Goal: Navigation & Orientation: Find specific page/section

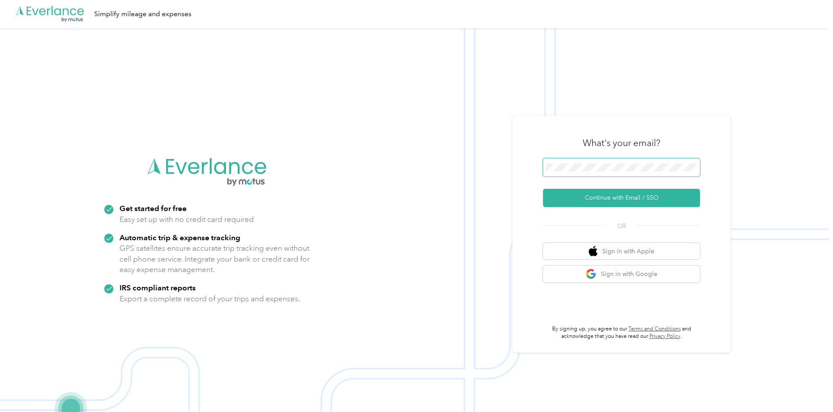
click at [567, 174] on span at bounding box center [621, 167] width 157 height 18
click at [628, 197] on button "Continue with Email / SSO" at bounding box center [621, 198] width 157 height 18
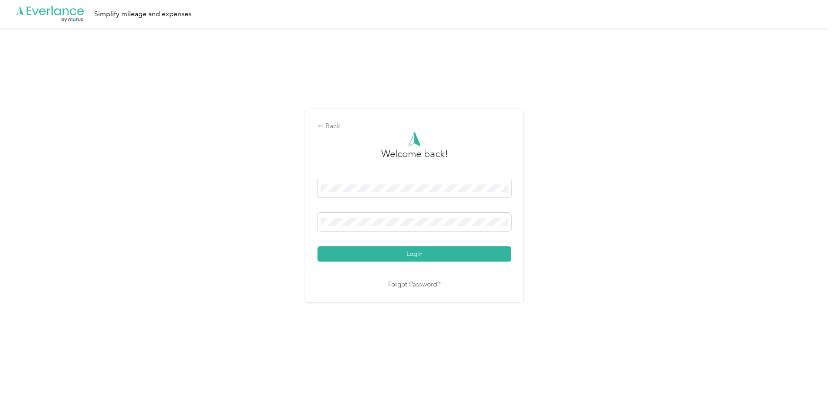
click at [205, 147] on div "Back Welcome back! Login Forgot Password?" at bounding box center [414, 209] width 828 height 363
click at [443, 259] on button "Login" at bounding box center [414, 253] width 194 height 15
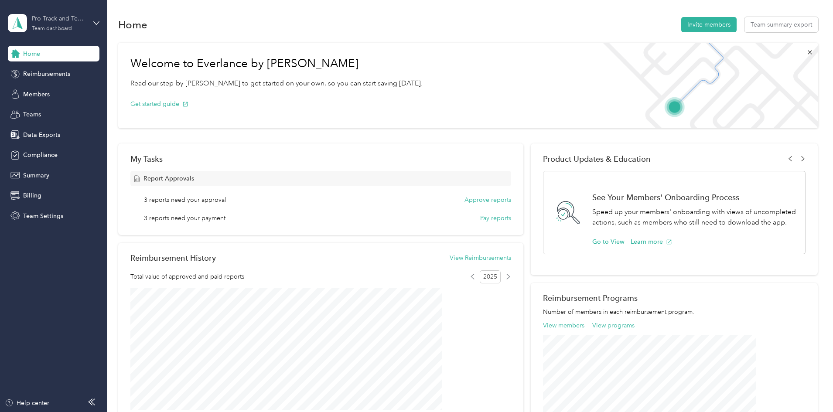
click at [62, 27] on div "Team dashboard" at bounding box center [52, 28] width 40 height 5
click at [82, 70] on div "Team dashboard" at bounding box center [124, 68] width 221 height 15
click at [28, 112] on span "Teams" at bounding box center [32, 114] width 18 height 9
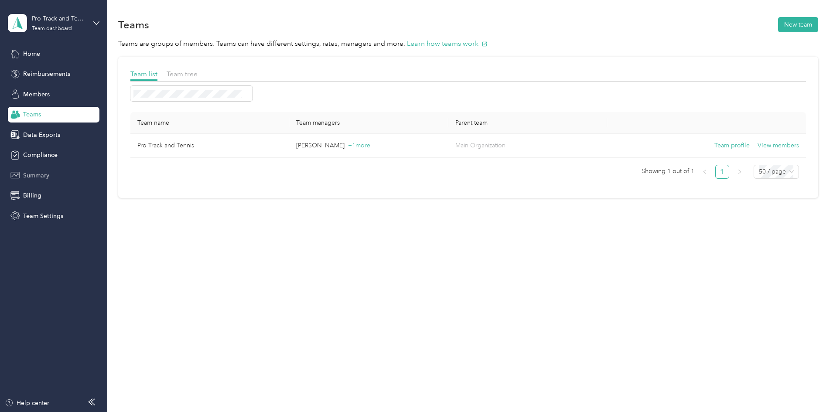
click at [31, 169] on div "Summary" at bounding box center [54, 175] width 92 height 16
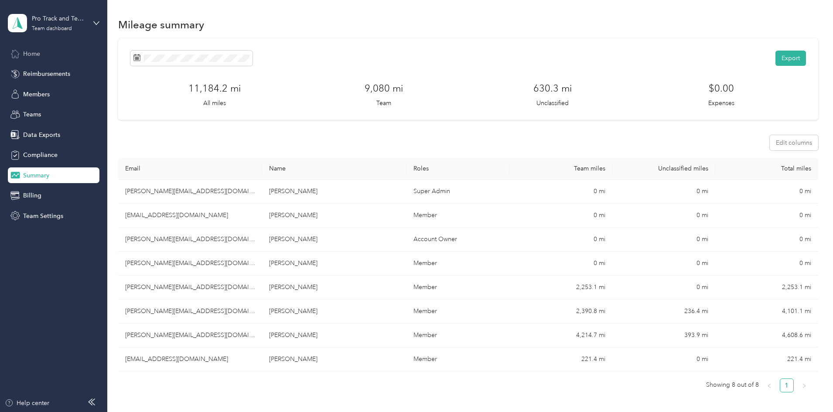
click at [31, 55] on span "Home" at bounding box center [31, 53] width 17 height 9
